Goal: Find specific page/section: Find specific page/section

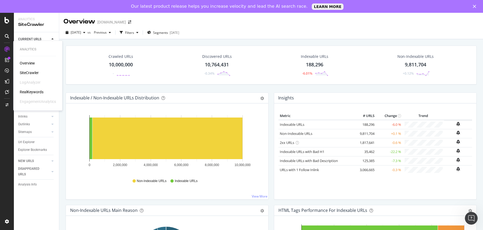
click at [36, 73] on div "SiteCrawler" at bounding box center [29, 72] width 19 height 5
